Goal: Book appointment/travel/reservation

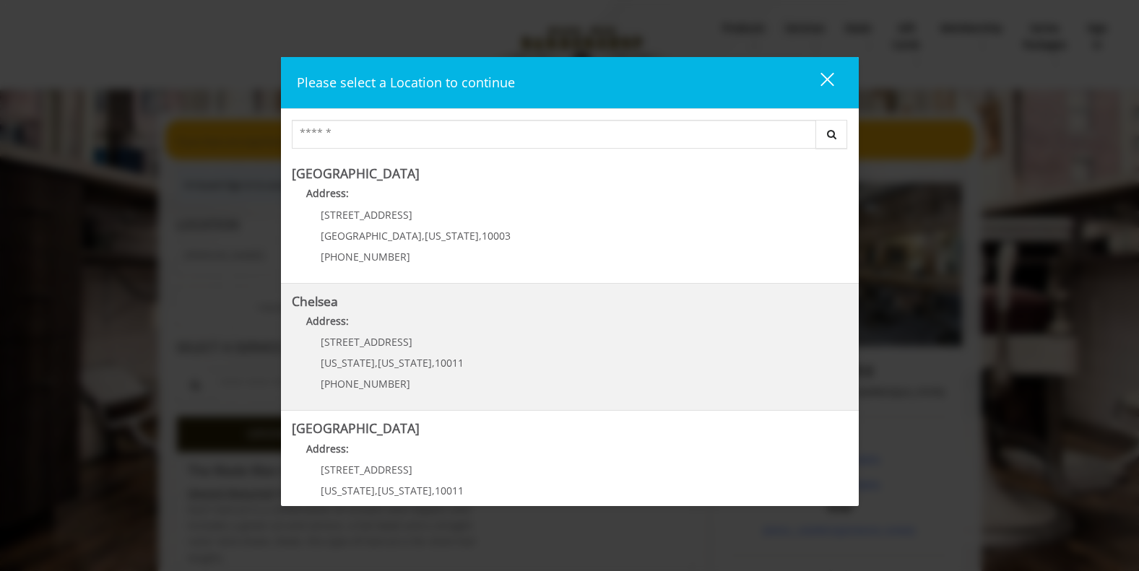
click at [435, 365] on span "10011" at bounding box center [449, 363] width 29 height 14
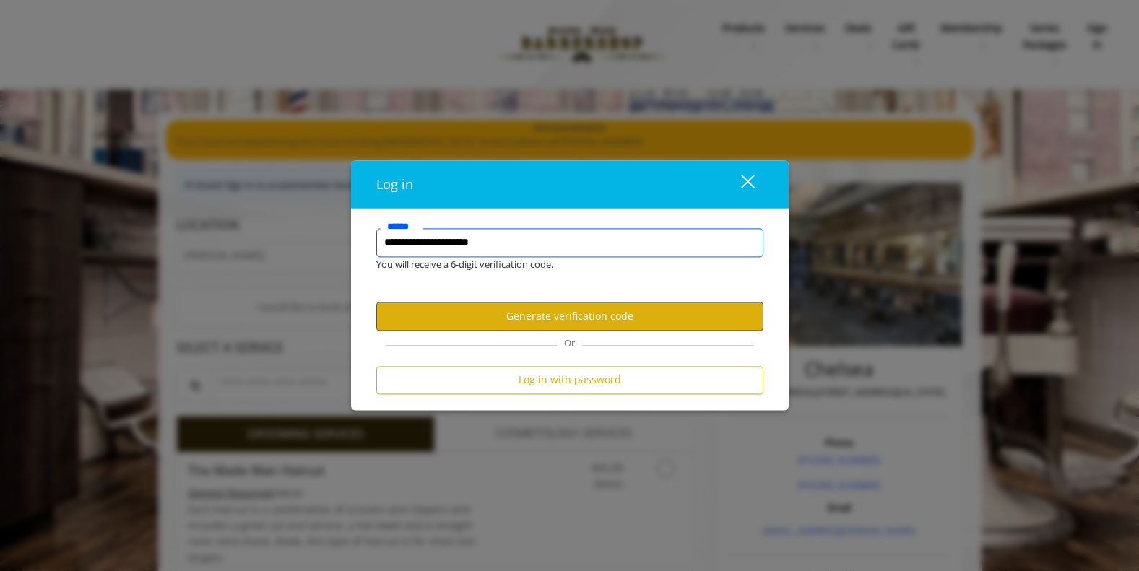
type input "**********"
click at [588, 322] on button "Generate verification code" at bounding box center [569, 317] width 387 height 28
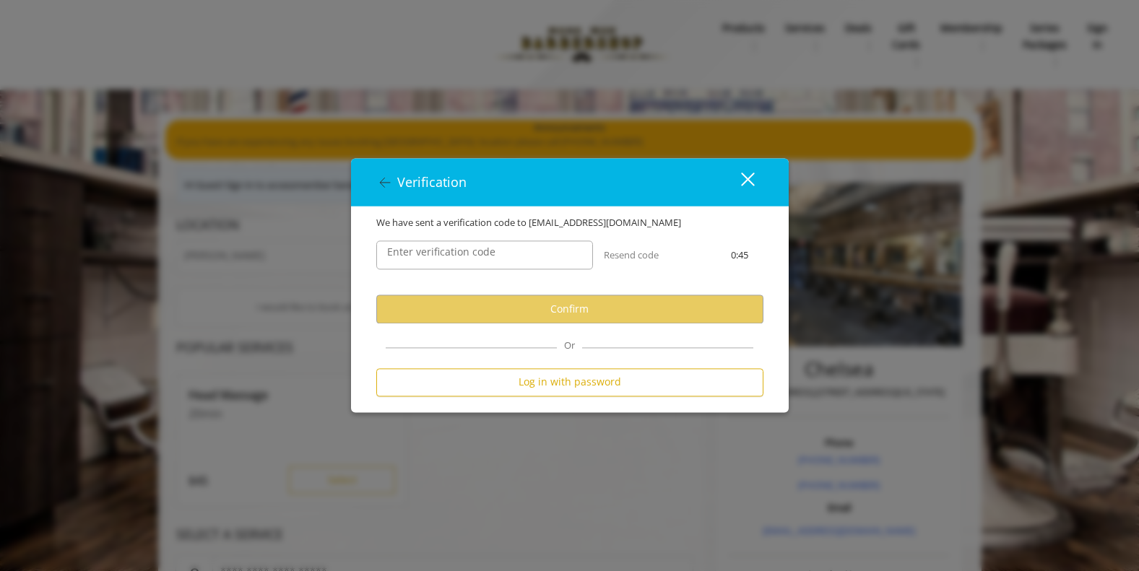
click at [466, 258] on label "Enter verification code" at bounding box center [441, 253] width 123 height 16
click at [466, 258] on input "Enter verification code" at bounding box center [484, 255] width 217 height 29
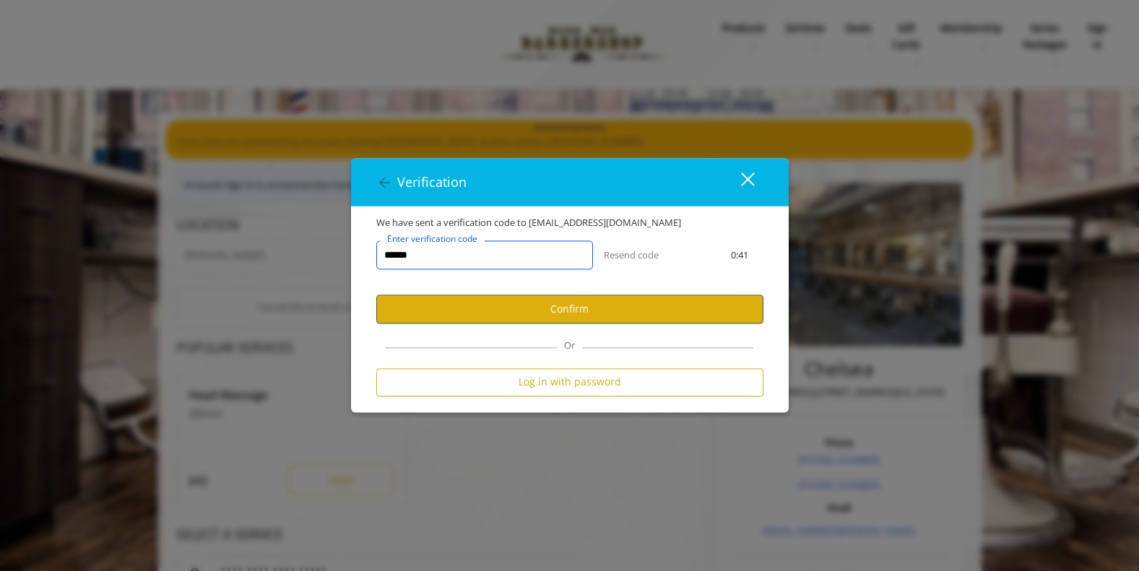
type input "******"
click at [532, 315] on button "Confirm" at bounding box center [569, 309] width 387 height 28
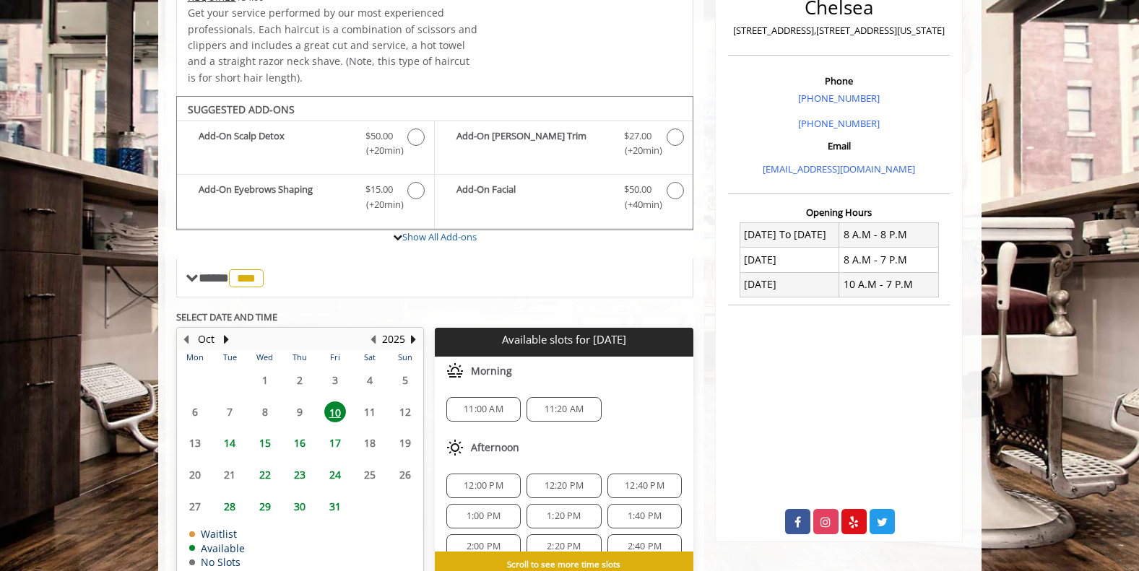
scroll to position [410, 0]
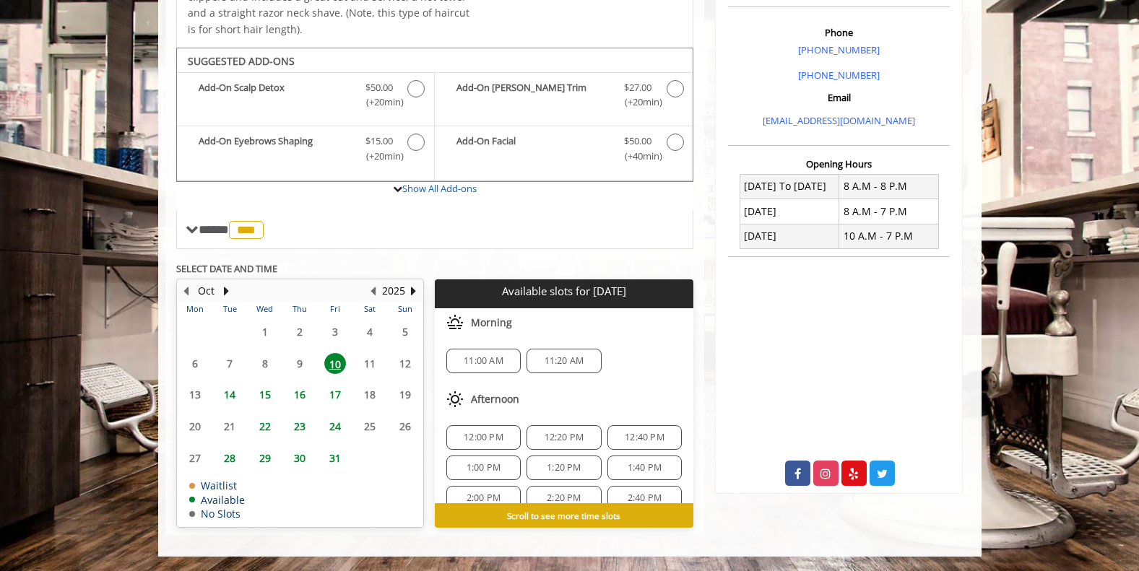
click at [476, 470] on span "1:00 PM" at bounding box center [483, 468] width 34 height 12
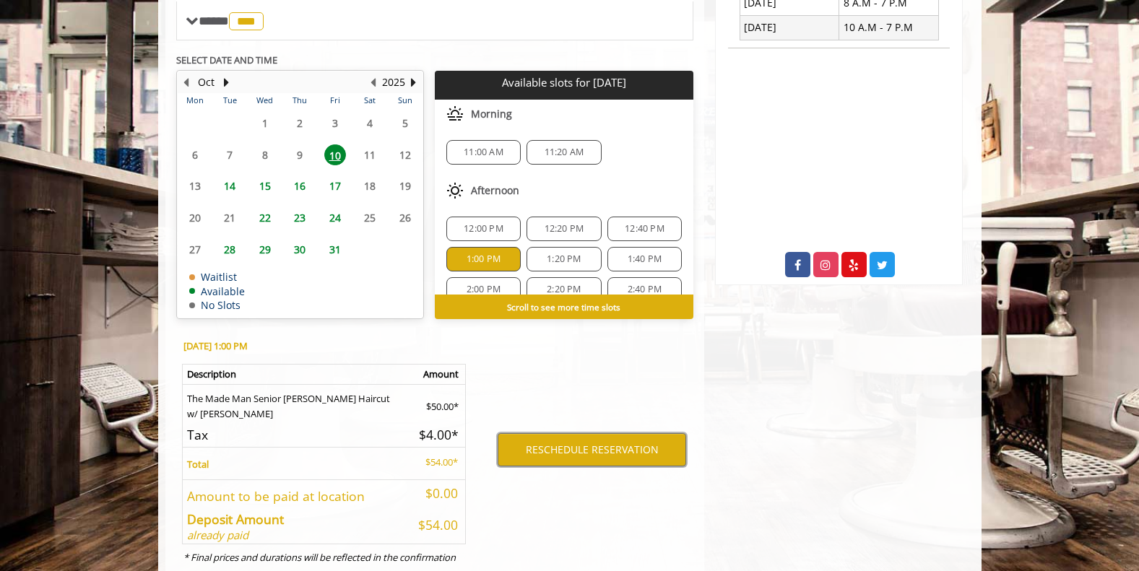
scroll to position [671, 0]
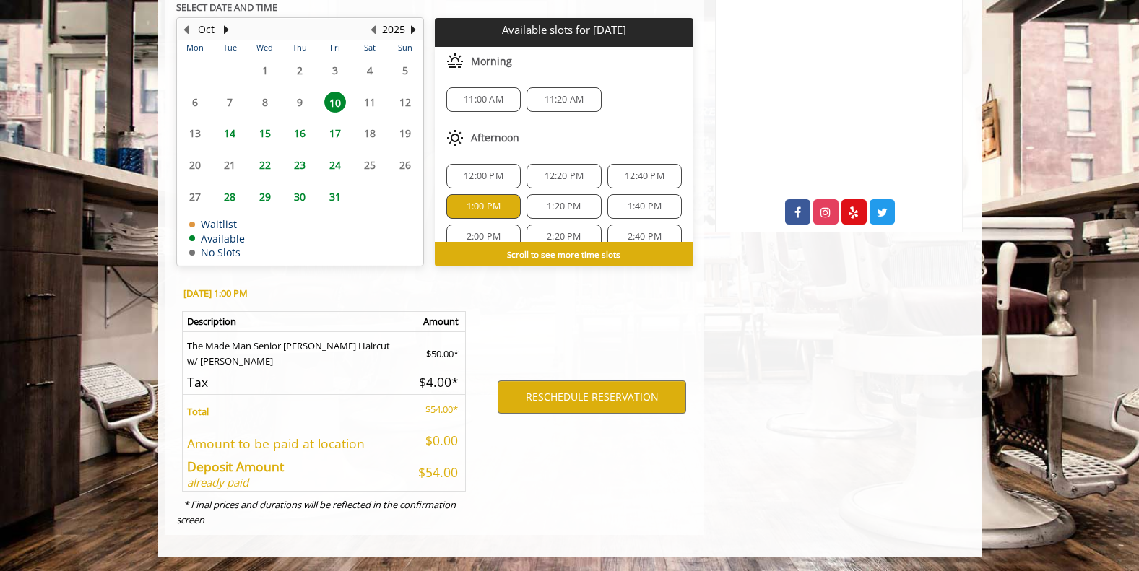
click at [570, 215] on div "1:20 PM" at bounding box center [563, 206] width 74 height 25
click at [554, 412] on button "RESCHEDULE RESERVATION" at bounding box center [591, 396] width 188 height 33
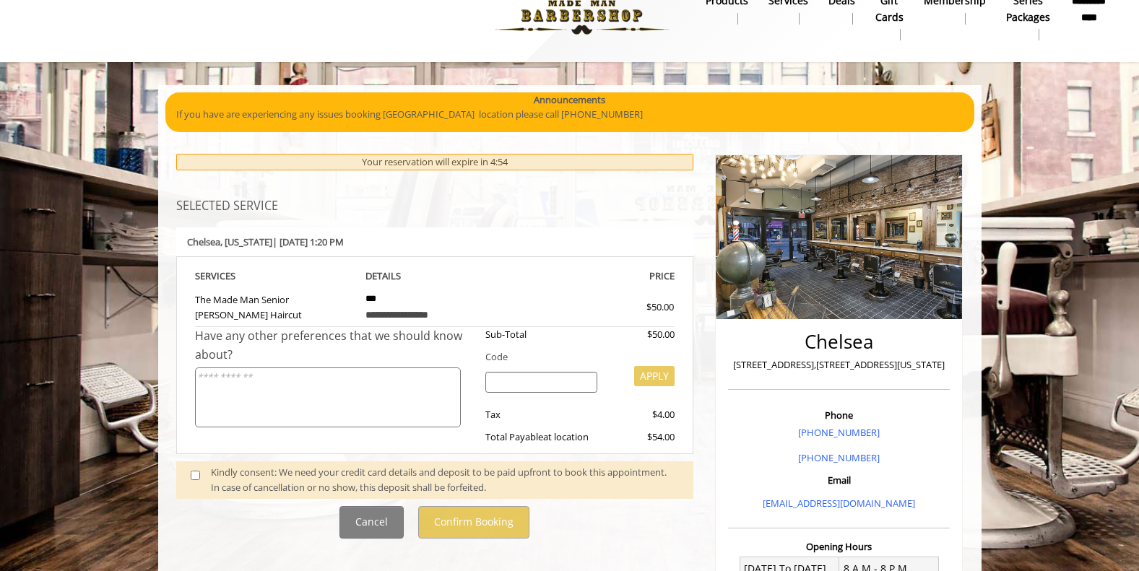
scroll to position [46, 0]
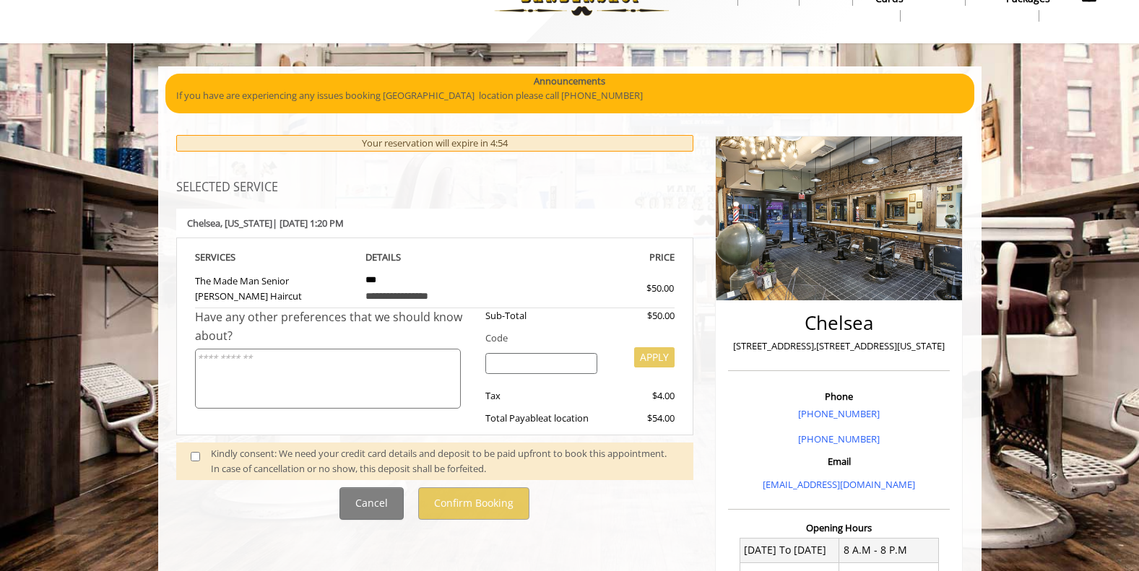
click at [508, 465] on div "Kindly consent: We need your credit card details and deposit to be paid upfront…" at bounding box center [445, 461] width 468 height 30
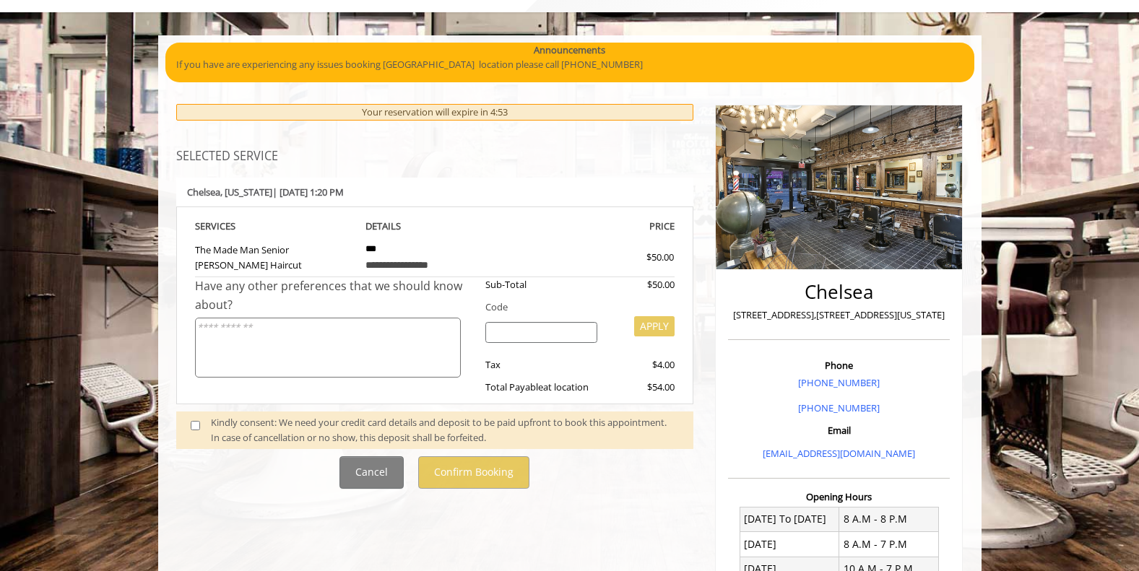
scroll to position [118, 0]
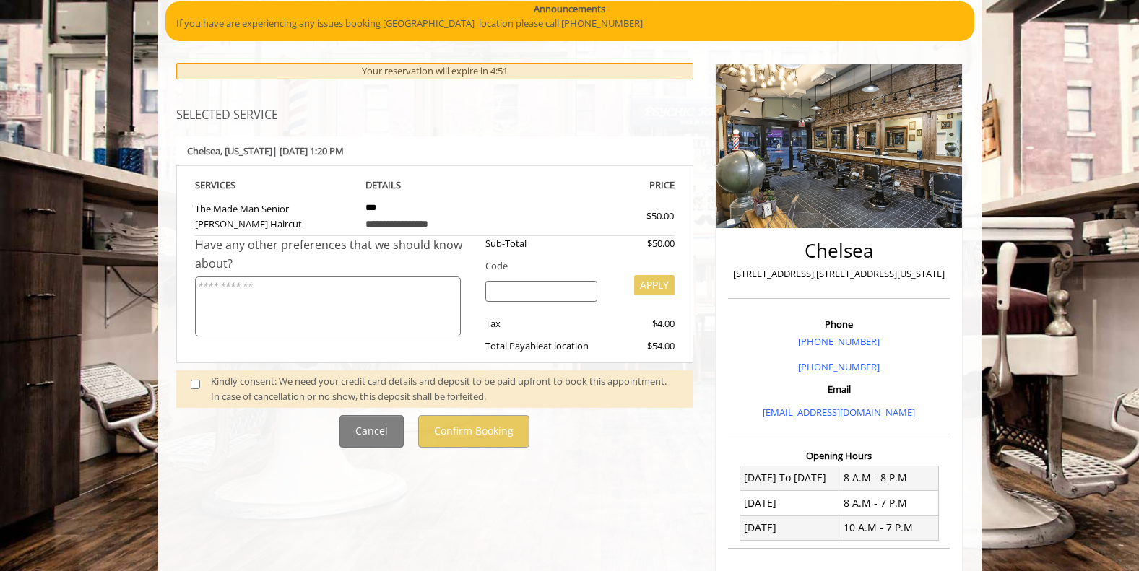
click at [192, 393] on span at bounding box center [201, 389] width 43 height 30
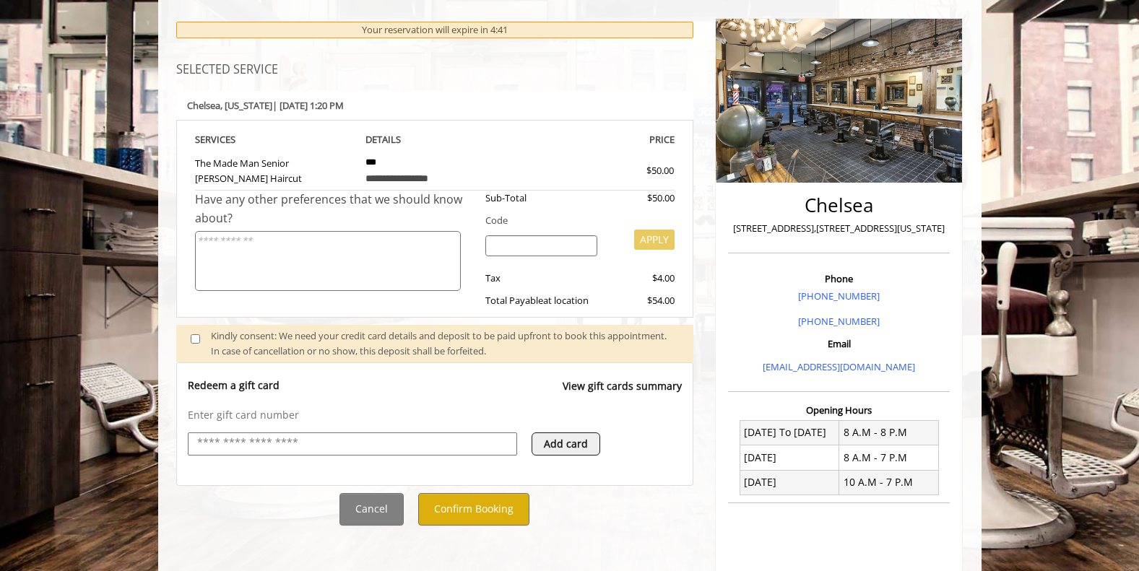
scroll to position [271, 0]
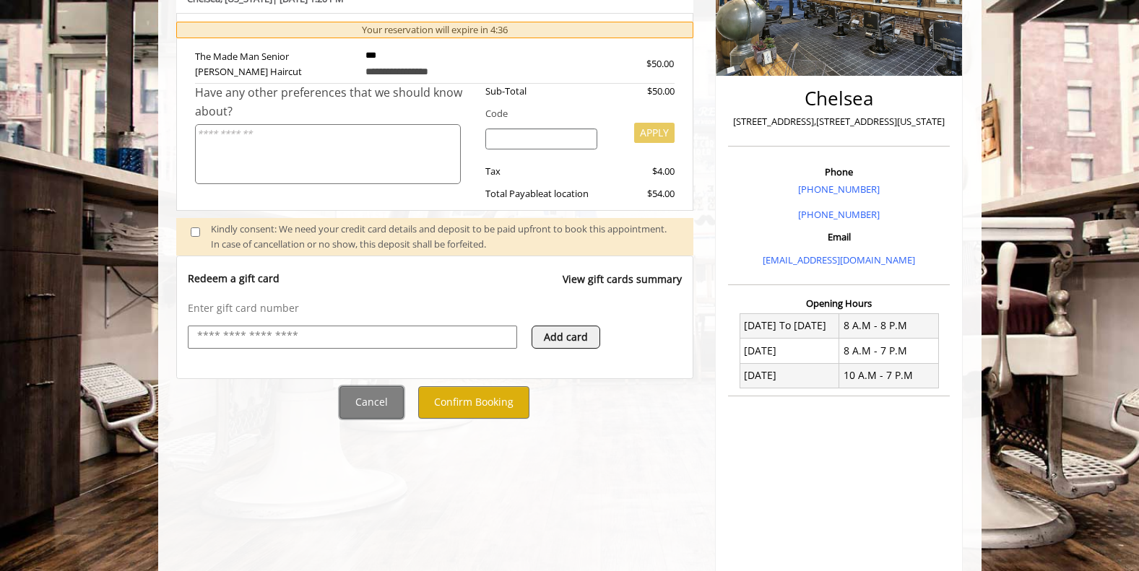
click at [370, 406] on button "Cancel" at bounding box center [371, 402] width 64 height 32
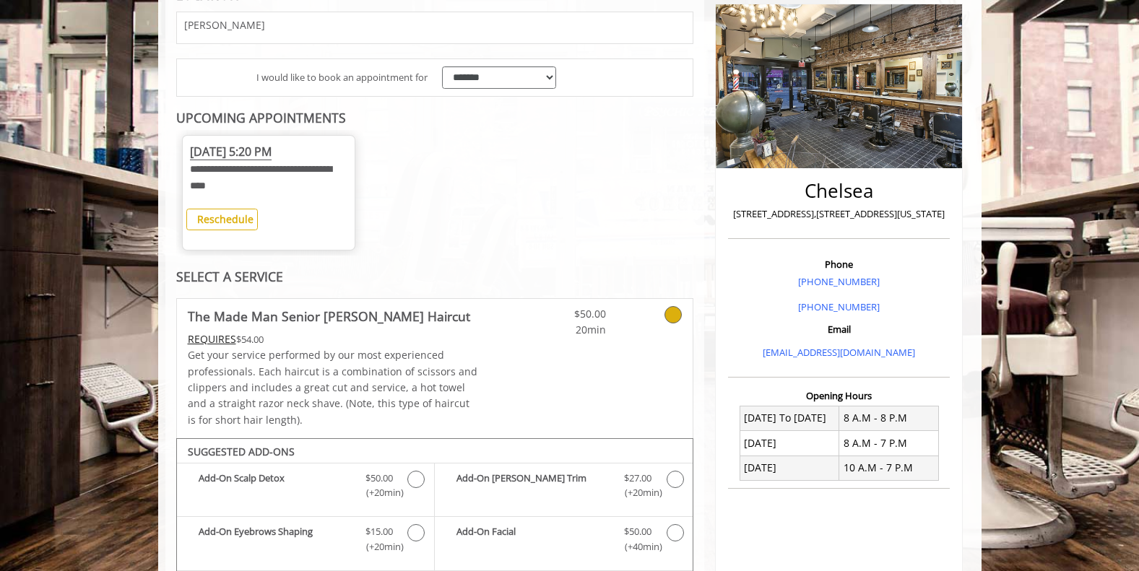
scroll to position [193, 0]
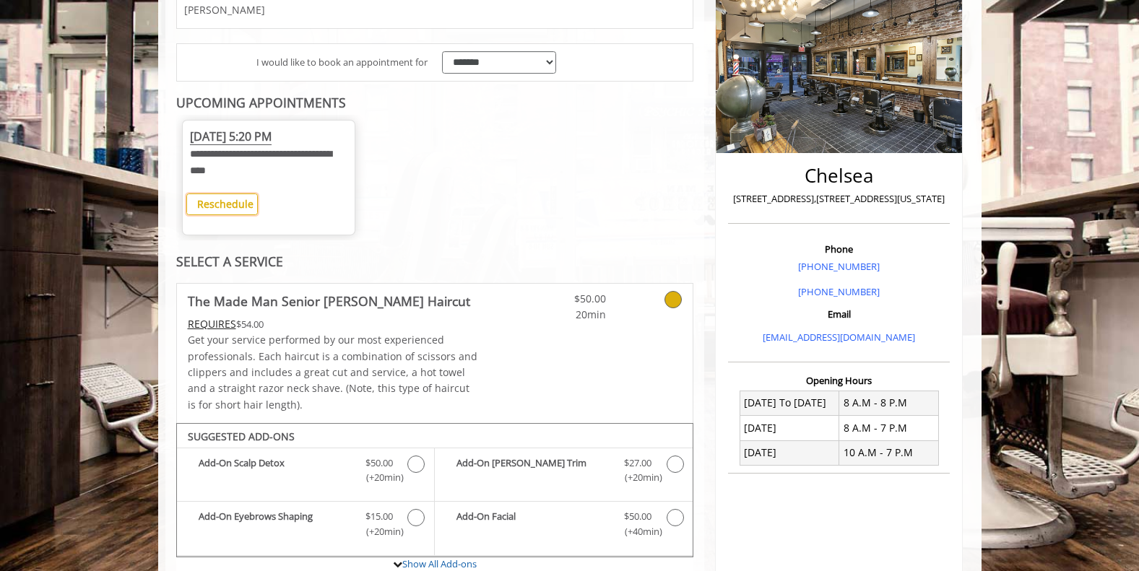
click at [240, 203] on b "Reschedule" at bounding box center [225, 204] width 56 height 14
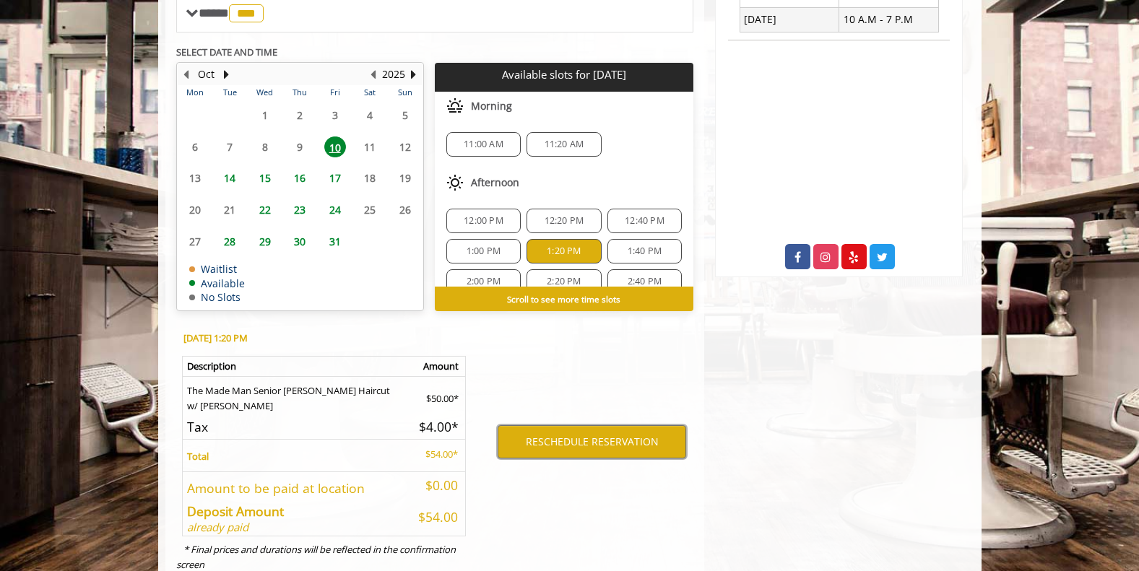
scroll to position [667, 0]
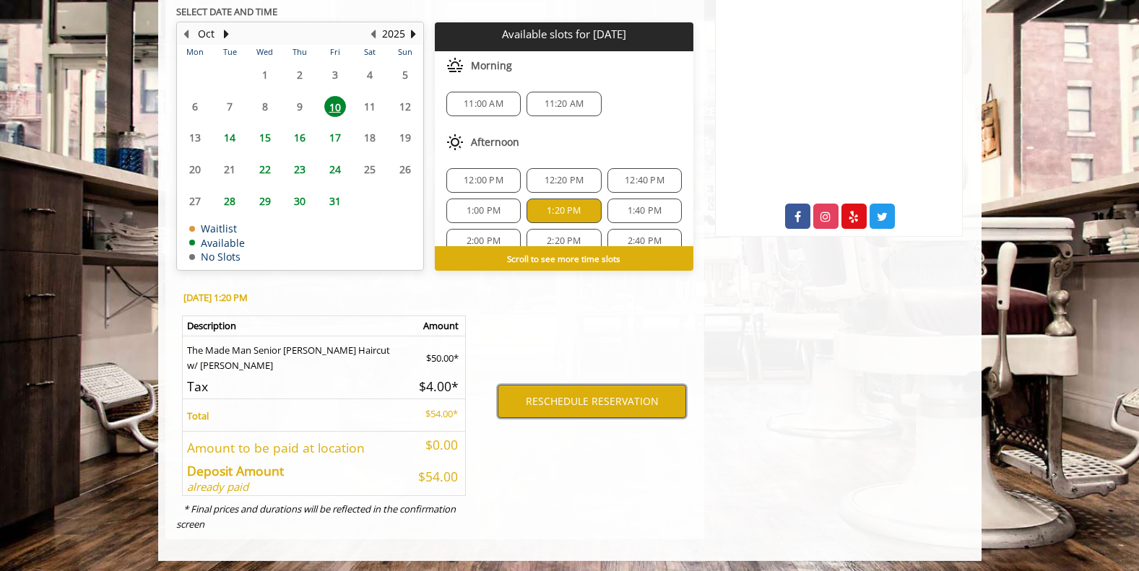
click at [565, 416] on button "RESCHEDULE RESERVATION" at bounding box center [591, 401] width 188 height 33
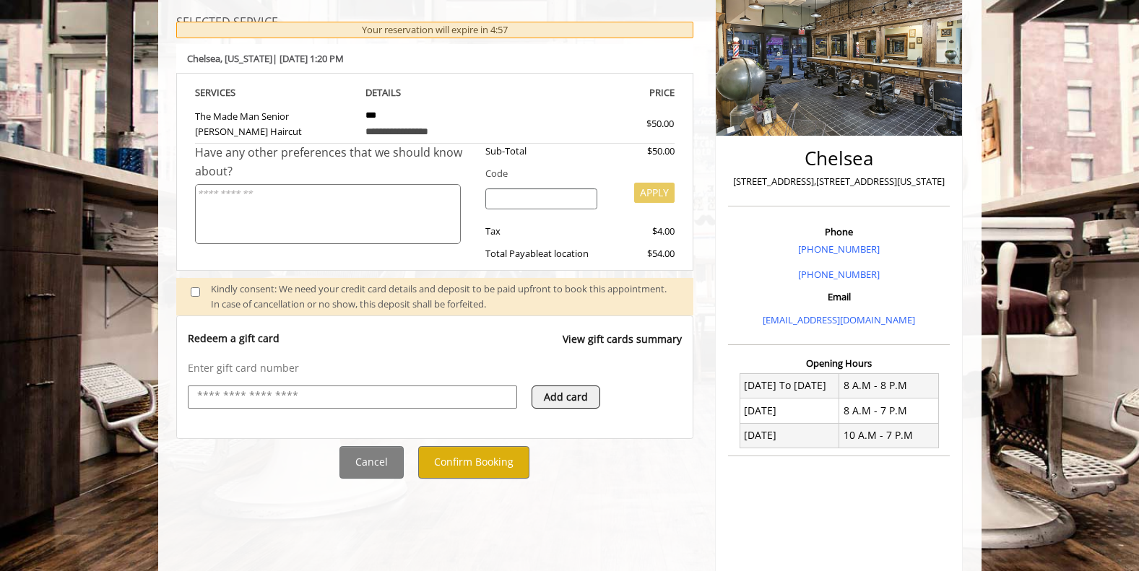
scroll to position [323, 0]
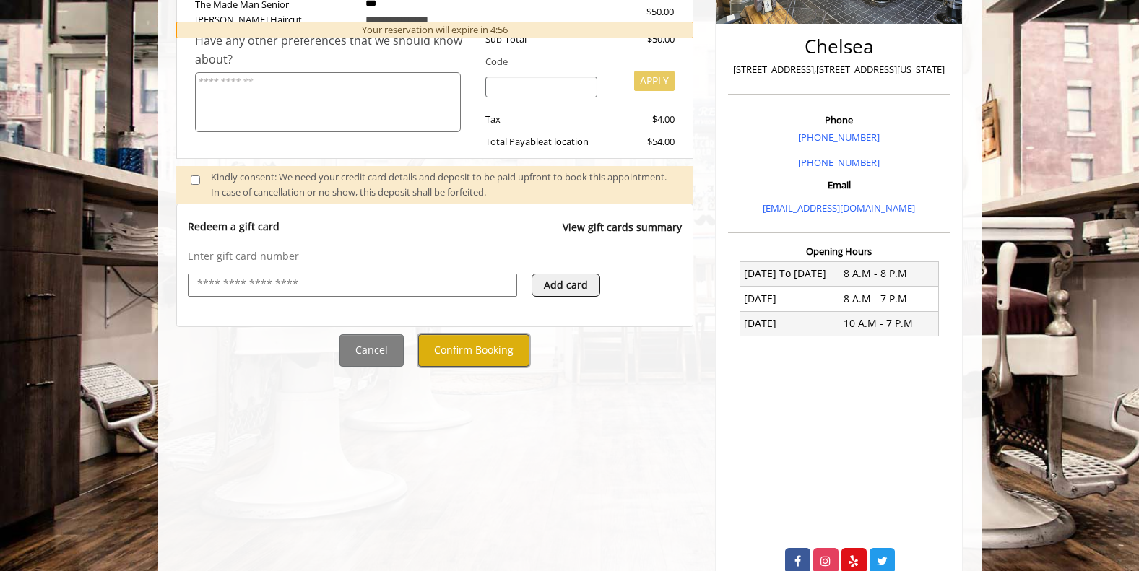
click at [490, 360] on button "Confirm Booking" at bounding box center [473, 350] width 111 height 32
